Goal: Task Accomplishment & Management: Manage account settings

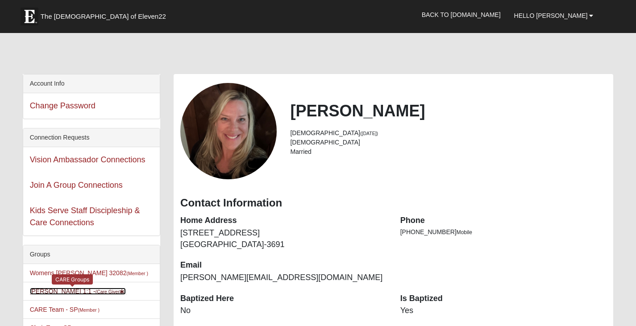
click at [56, 291] on link "[PERSON_NAME] 1:1 - (Care Giver )" at bounding box center [78, 291] width 96 height 7
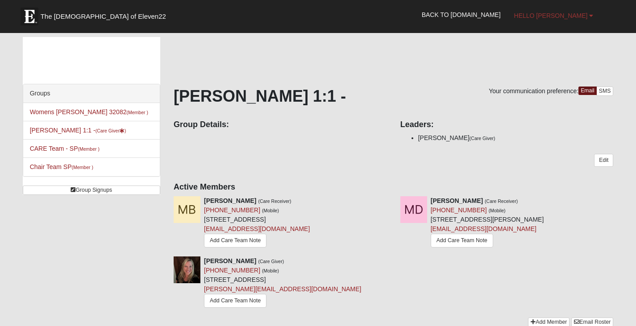
click at [592, 14] on b at bounding box center [591, 15] width 4 height 6
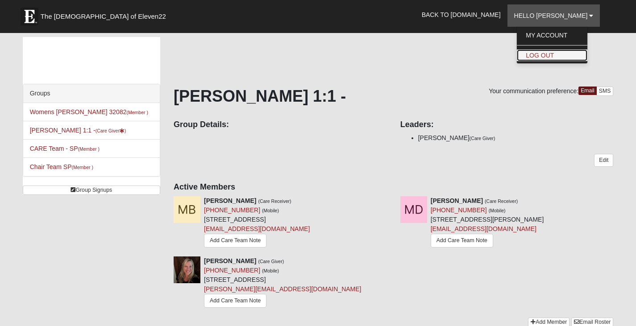
click at [570, 54] on link "Log Out" at bounding box center [552, 56] width 70 height 12
